Goal: Information Seeking & Learning: Learn about a topic

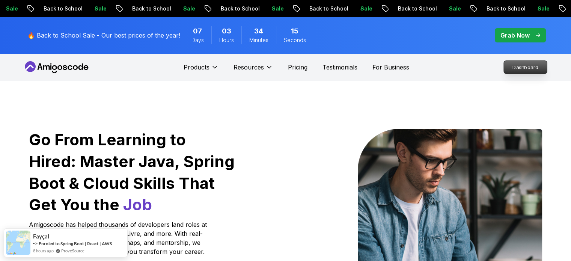
click at [527, 66] on p "Dashboard" at bounding box center [525, 67] width 43 height 13
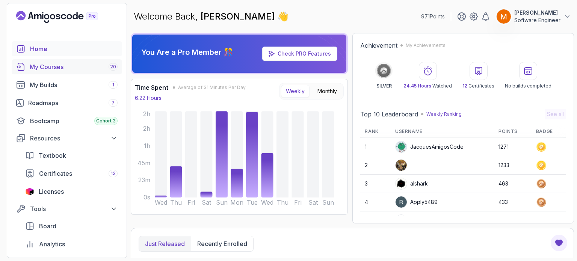
click at [72, 68] on div "My Courses 20" at bounding box center [74, 66] width 88 height 9
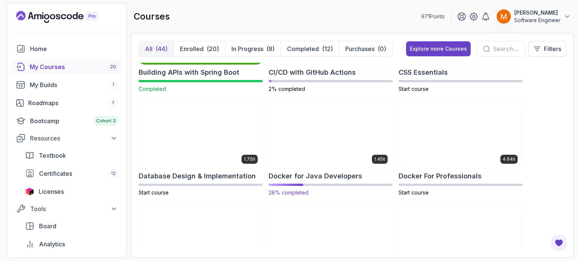
scroll to position [263, 0]
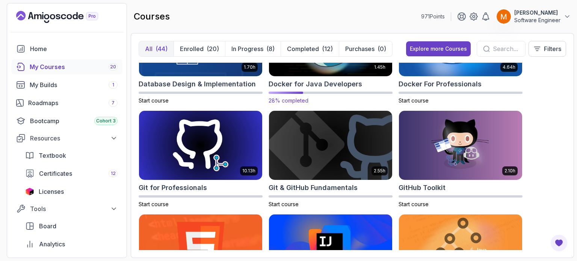
click at [312, 90] on div "1.45h Docker for Java Developers 28% completed" at bounding box center [330, 56] width 124 height 98
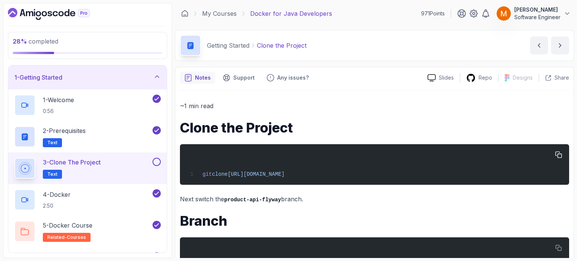
drag, startPoint x: 231, startPoint y: 173, endPoint x: 407, endPoint y: 175, distance: 175.7
click at [407, 175] on div "git clone [URL][DOMAIN_NAME]" at bounding box center [374, 165] width 377 height 32
copy span "[URL][DOMAIN_NAME]"
click at [129, 76] on div "1 - Getting Started" at bounding box center [87, 77] width 146 height 9
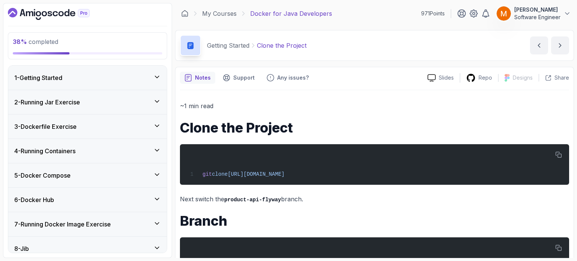
click at [116, 98] on div "2 - Running Jar Exercise" at bounding box center [87, 102] width 146 height 9
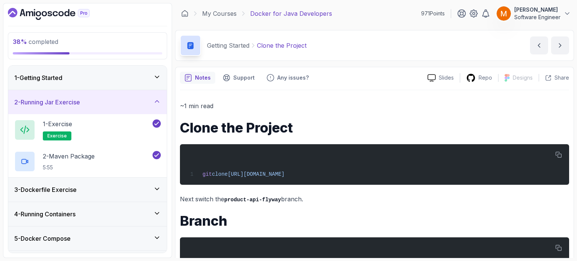
click at [116, 98] on div "2 - Running Jar Exercise" at bounding box center [87, 102] width 146 height 9
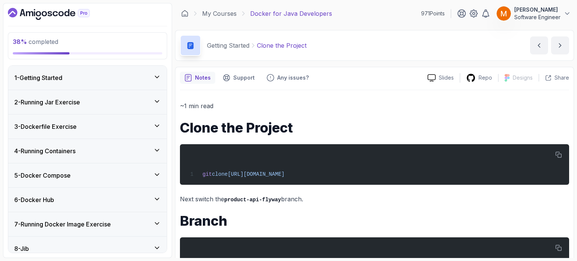
click at [104, 126] on div "3 - Dockerfile Exercise" at bounding box center [87, 126] width 146 height 9
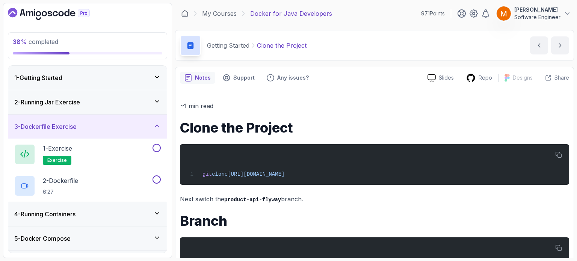
scroll to position [45, 0]
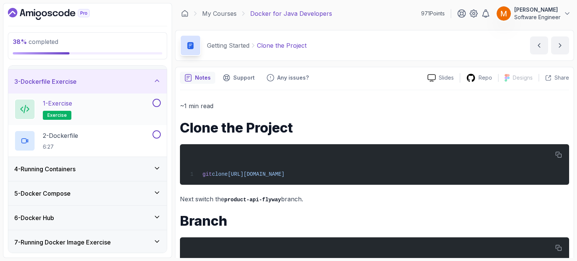
click at [108, 110] on div "1 - Exercise exercise" at bounding box center [82, 109] width 137 height 21
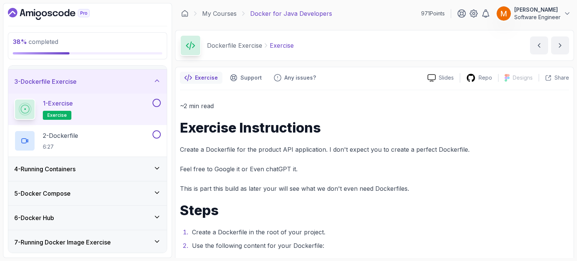
scroll to position [110, 0]
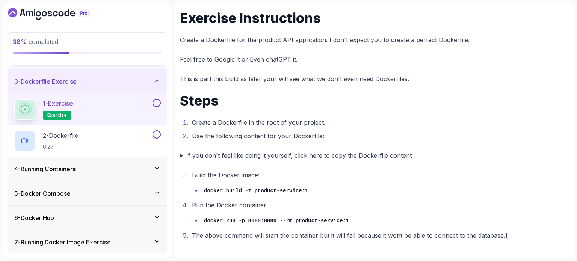
click at [182, 155] on summary "If you don't feel like doing it yourself, click here to copy the Dockerfile con…" at bounding box center [374, 155] width 389 height 11
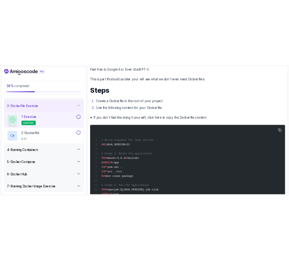
scroll to position [260, 0]
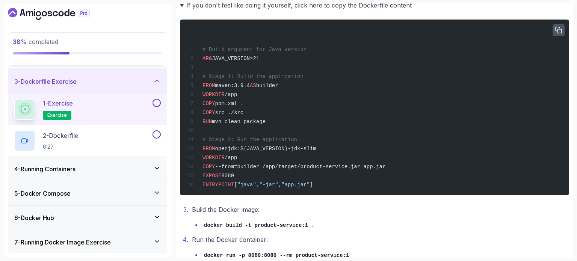
click at [557, 28] on icon "button" at bounding box center [558, 30] width 7 height 7
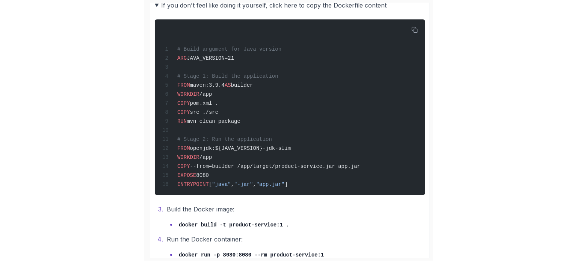
scroll to position [371, 0]
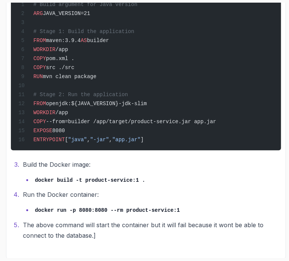
click at [35, 211] on code "docker run -p 8080:8080 --rm product-service:1" at bounding box center [107, 210] width 145 height 6
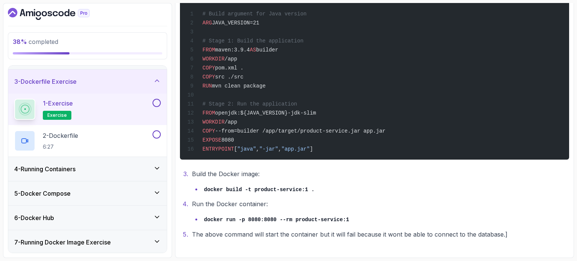
scroll to position [294, 0]
